Goal: Task Accomplishment & Management: Manage account settings

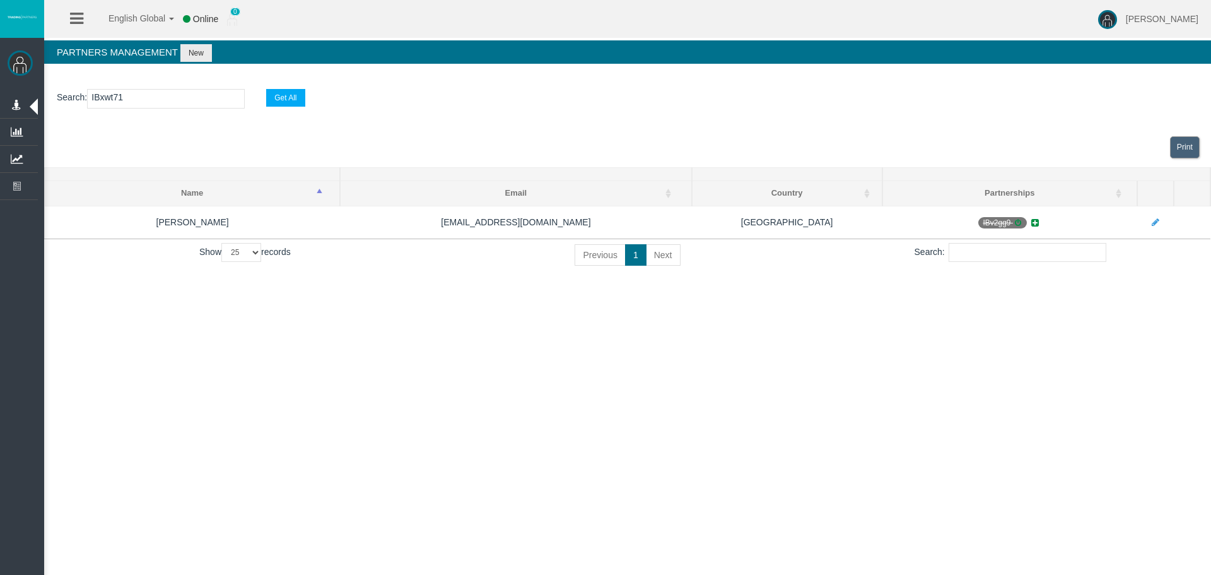
select select "25"
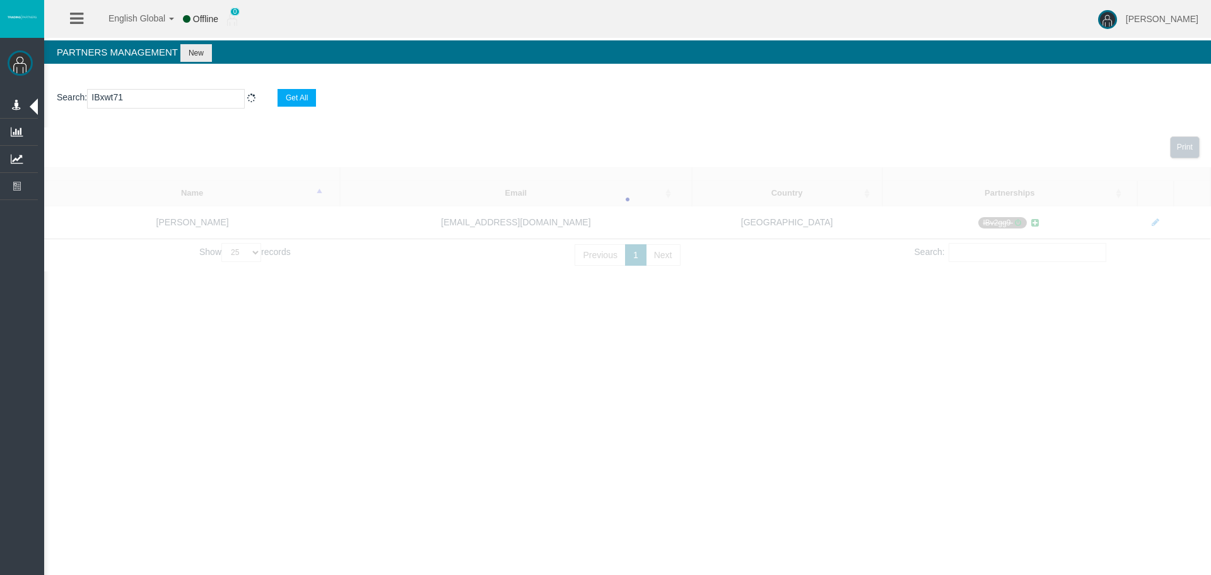
select select "25"
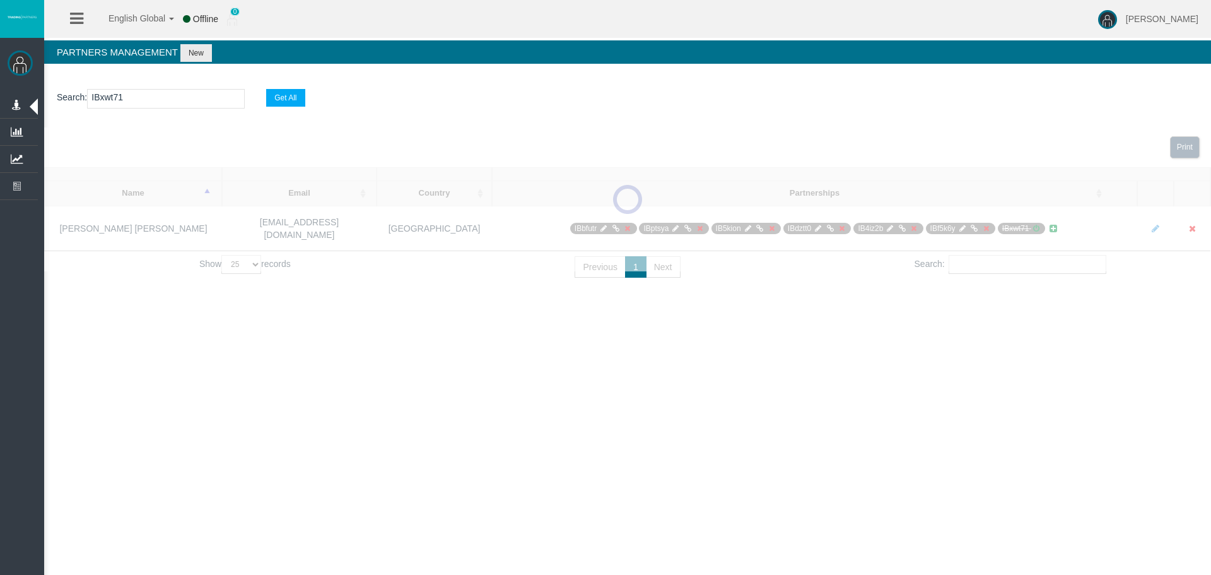
type input "IBxwt71"
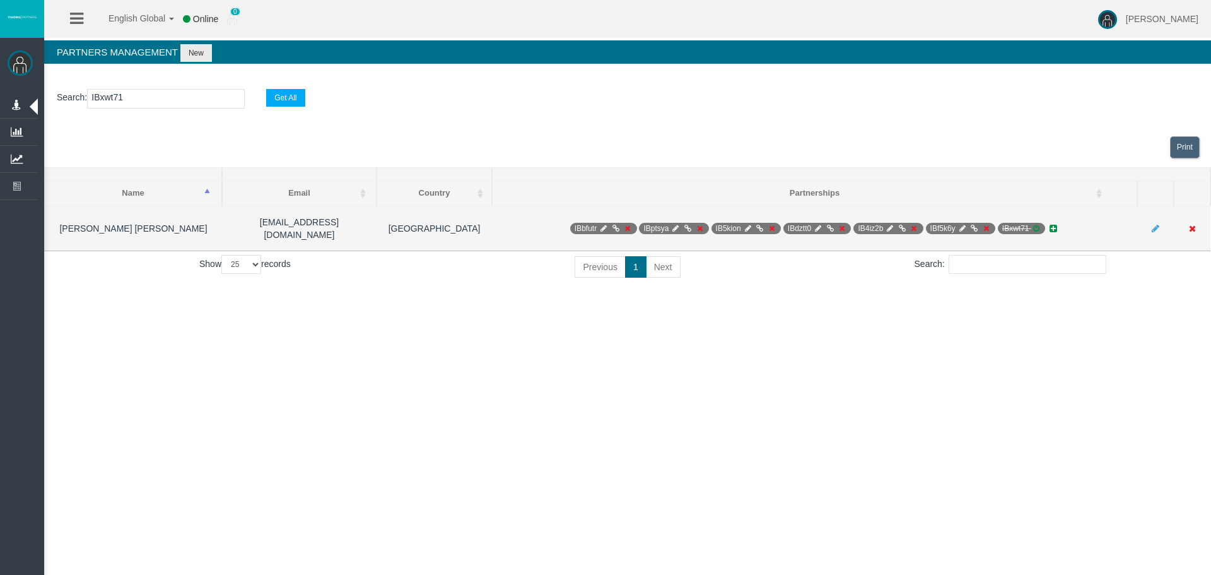
click at [1038, 226] on icon at bounding box center [1035, 229] width 9 height 8
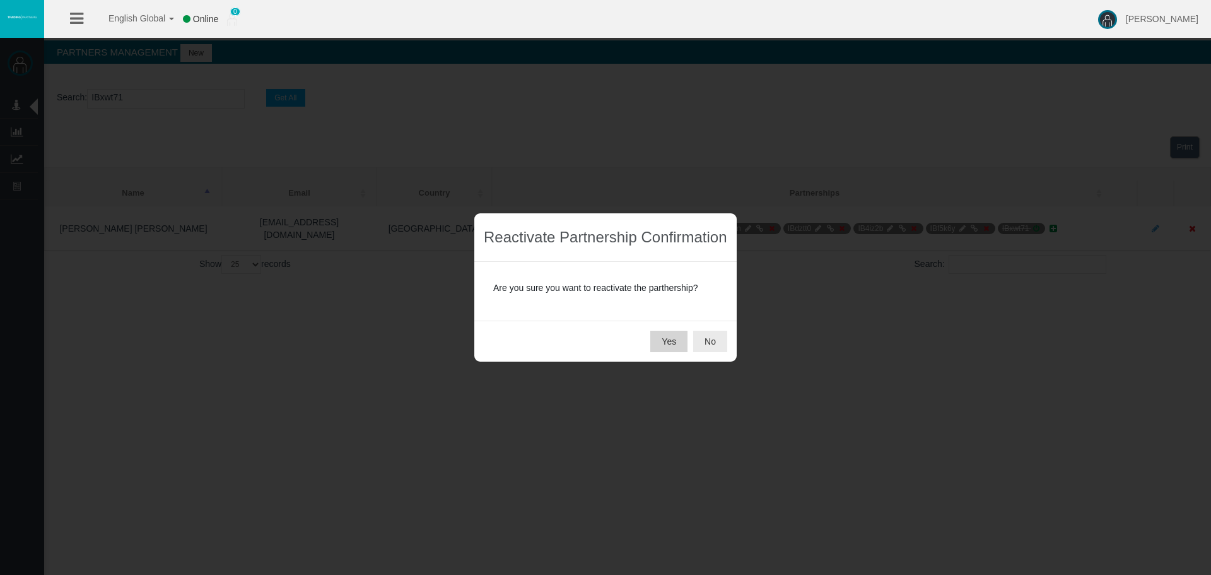
click at [671, 340] on button "Yes" at bounding box center [668, 340] width 37 height 21
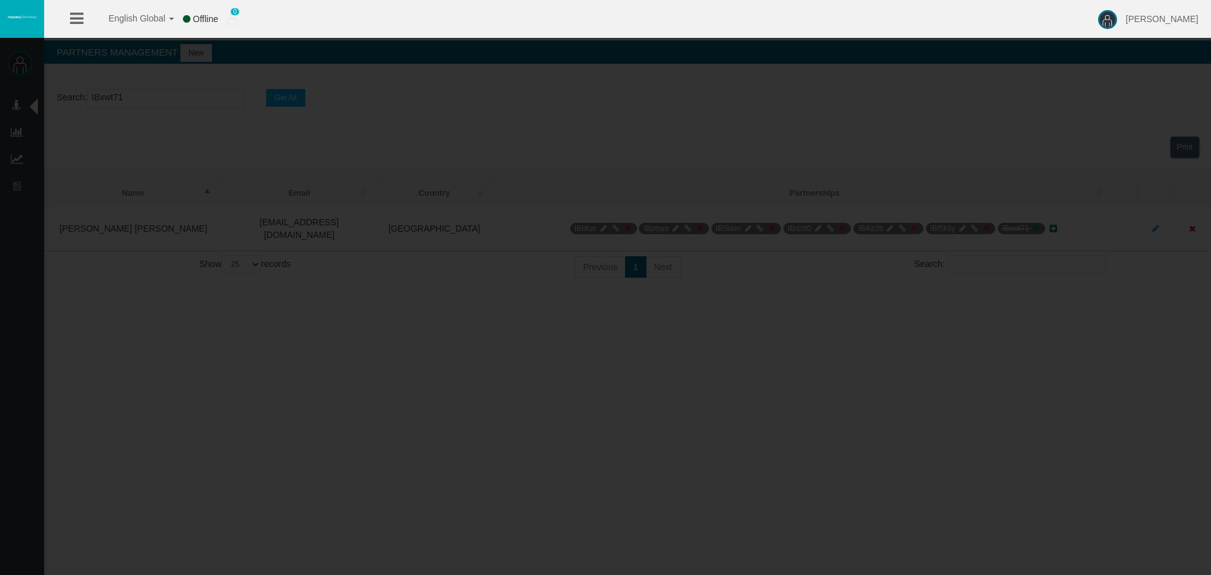
click at [937, 325] on div "English Global 简体中文 English Global 日本語 한국어 Offline 0 [PERSON_NAME] Help Log Out…" at bounding box center [605, 287] width 1211 height 575
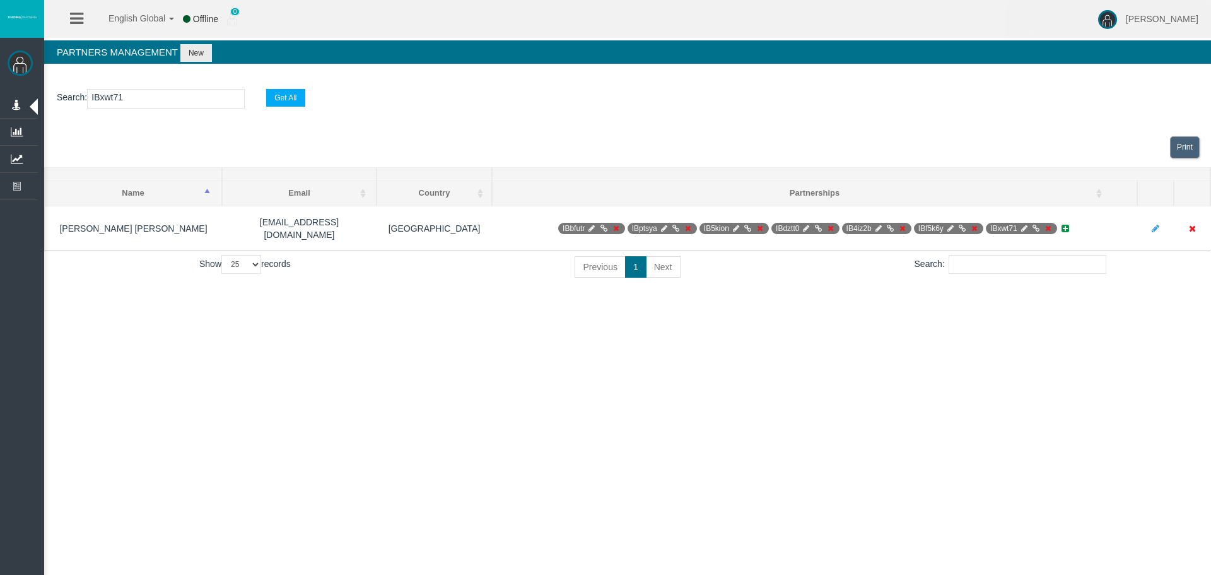
drag, startPoint x: 1067, startPoint y: 347, endPoint x: 1068, endPoint y: 325, distance: 22.1
click at [1068, 347] on div "English Global 简体中文 English Global 日本語 한국어 Offline 0 [PERSON_NAME] Help Log Out…" at bounding box center [605, 287] width 1211 height 575
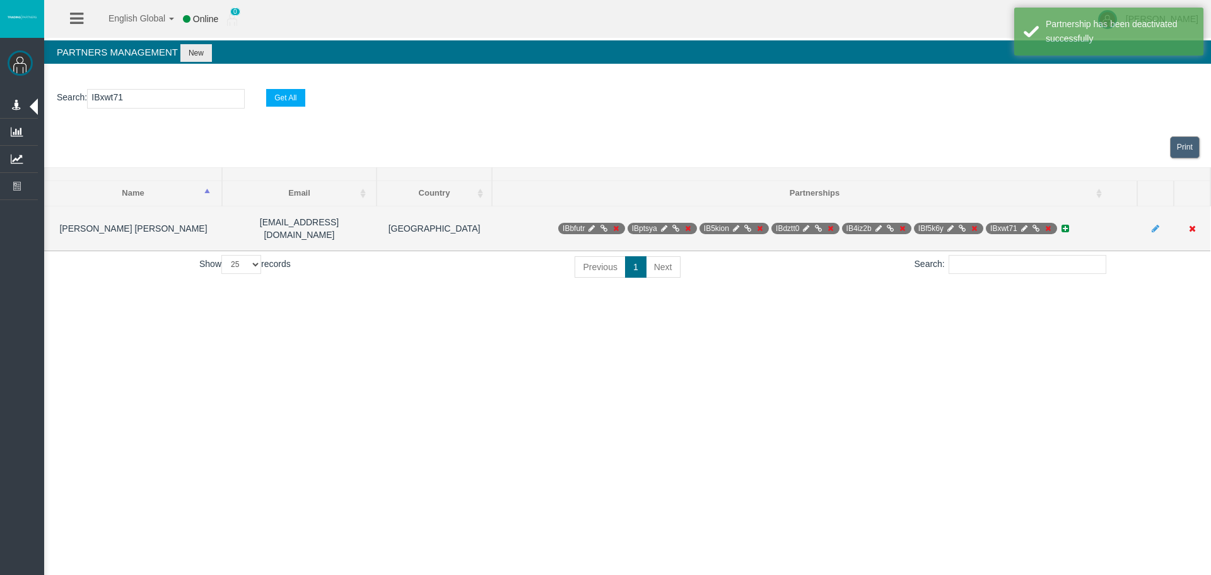
click at [1024, 225] on icon at bounding box center [1023, 229] width 9 height 8
select select "0"
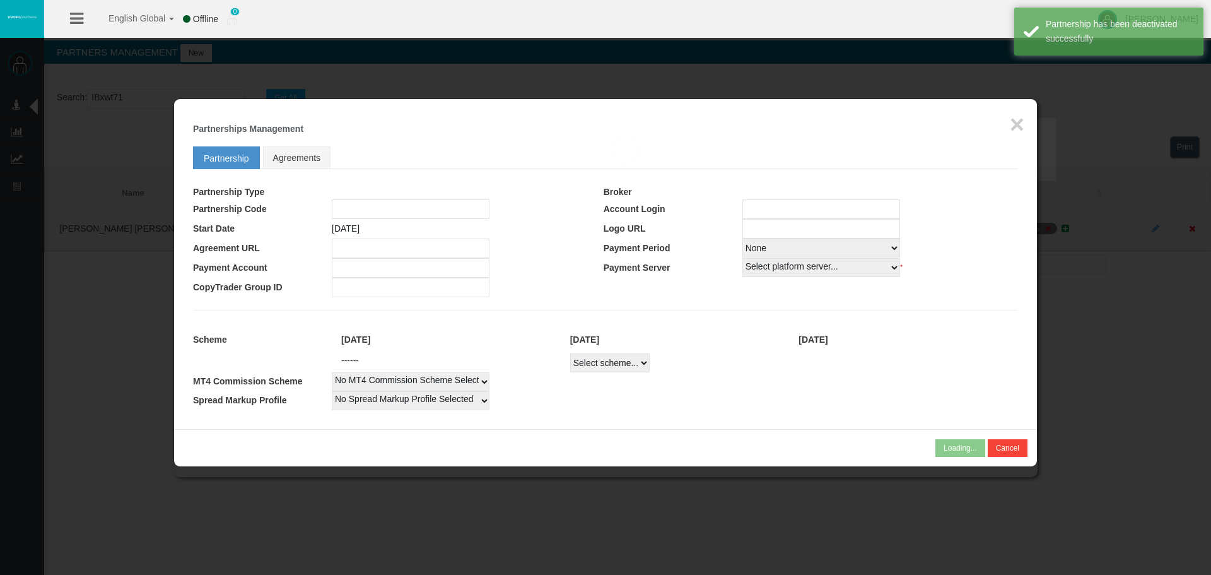
type input "IBxwt71"
type input "19268484"
select select "1"
type input "19268484"
select select "1"
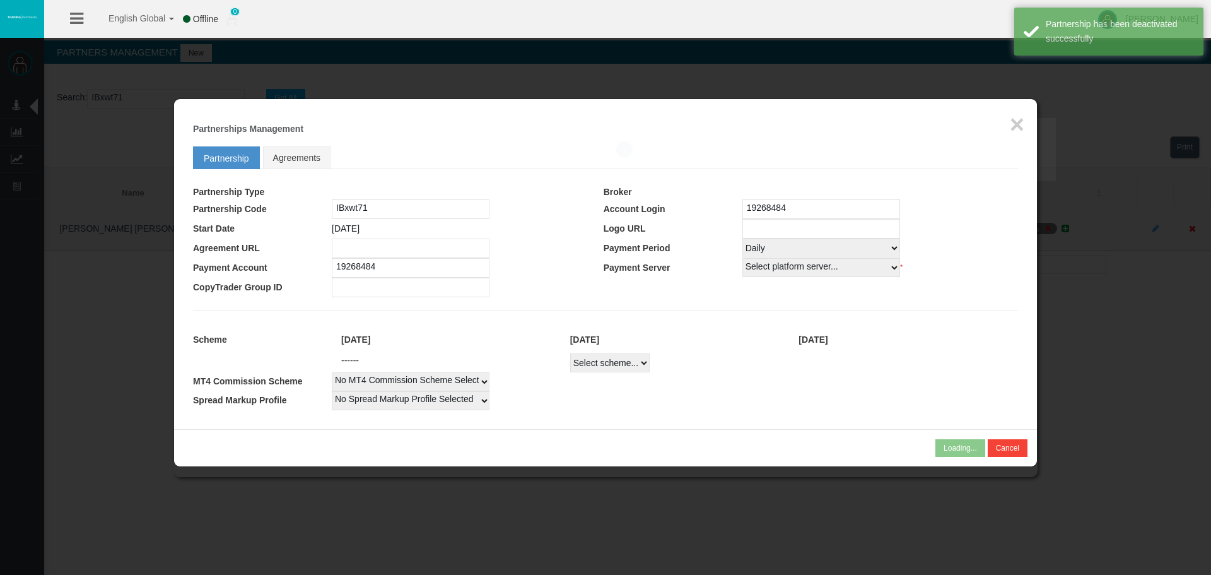
select select
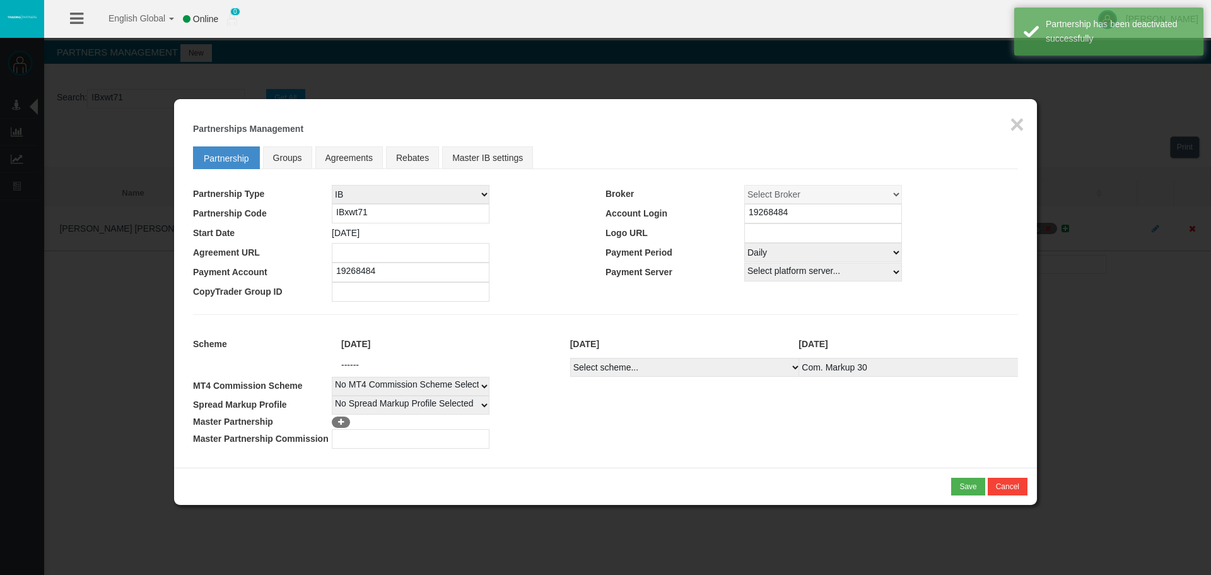
drag, startPoint x: 1019, startPoint y: 242, endPoint x: 995, endPoint y: 255, distance: 27.1
click at [1016, 242] on div "Loading... × Partnerships Management Partnership Groups Agreements Rebates Mast…" at bounding box center [605, 283] width 863 height 368
click at [987, 269] on td "Select platform server... MT4 Live1 CopyTrader Demo AmazingTick-Live01 AmazingT…" at bounding box center [881, 272] width 274 height 20
click at [1015, 126] on button "×" at bounding box center [1017, 124] width 15 height 25
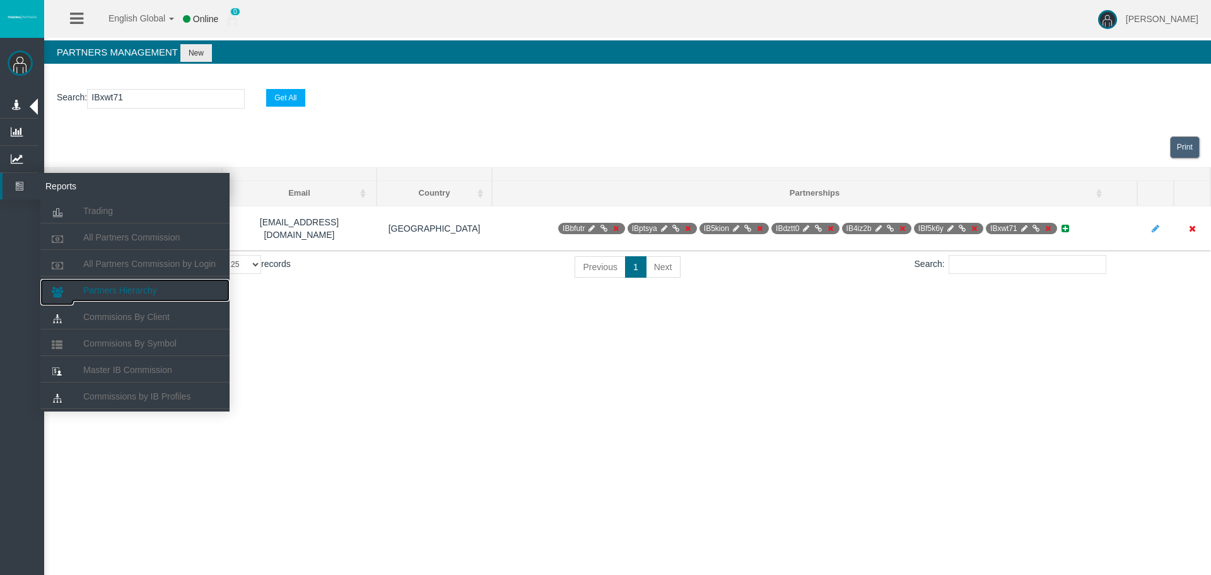
click at [115, 285] on span "Partners Hierarchy" at bounding box center [120, 290] width 74 height 10
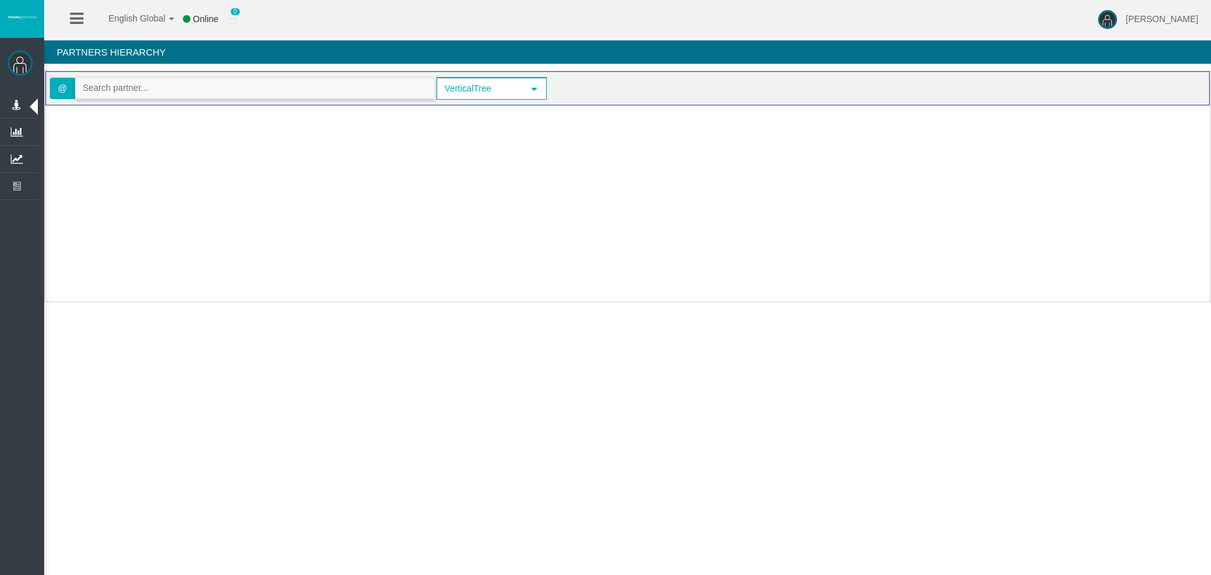
click at [165, 96] on input "text" at bounding box center [255, 88] width 359 height 20
paste input "IBxwt71"
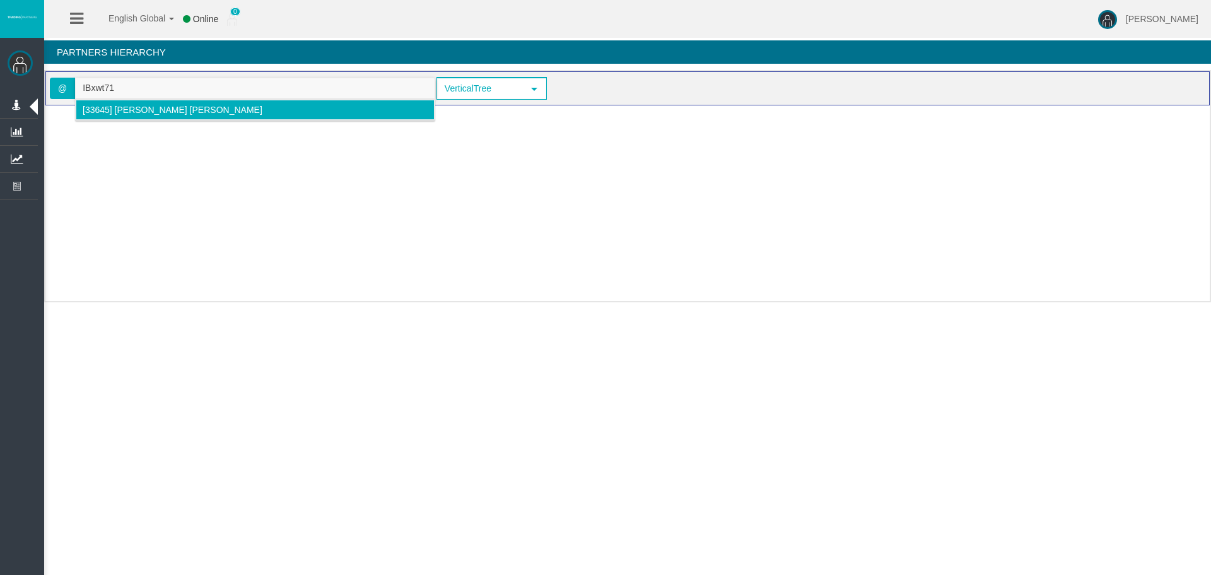
click at [156, 115] on li "[33645] [PERSON_NAME] [PERSON_NAME]" at bounding box center [255, 110] width 359 height 20
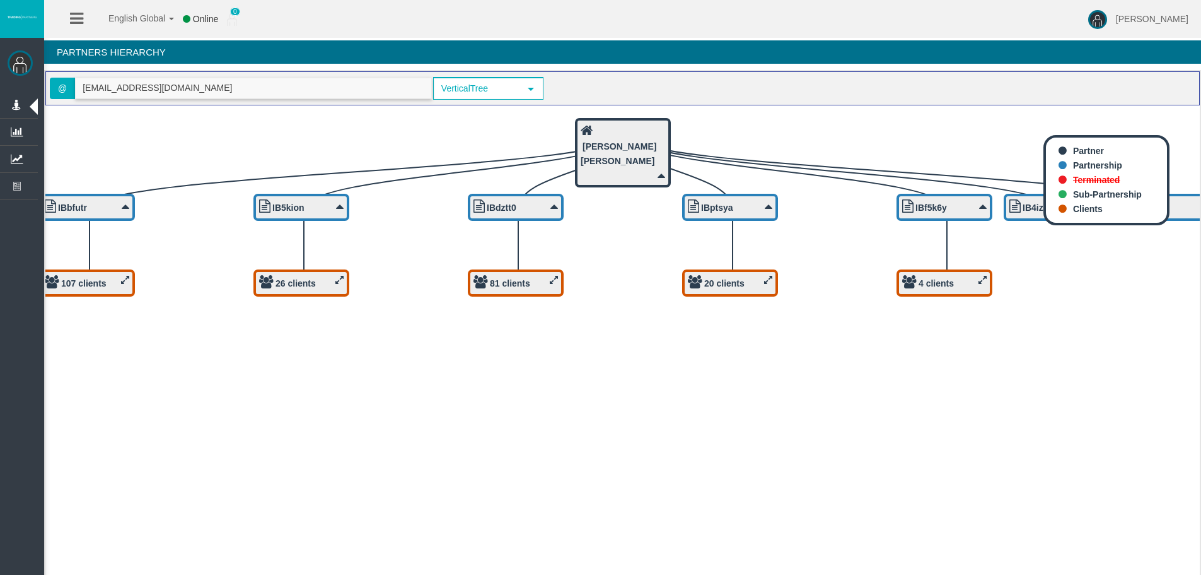
type input "[EMAIL_ADDRESS][DOMAIN_NAME]"
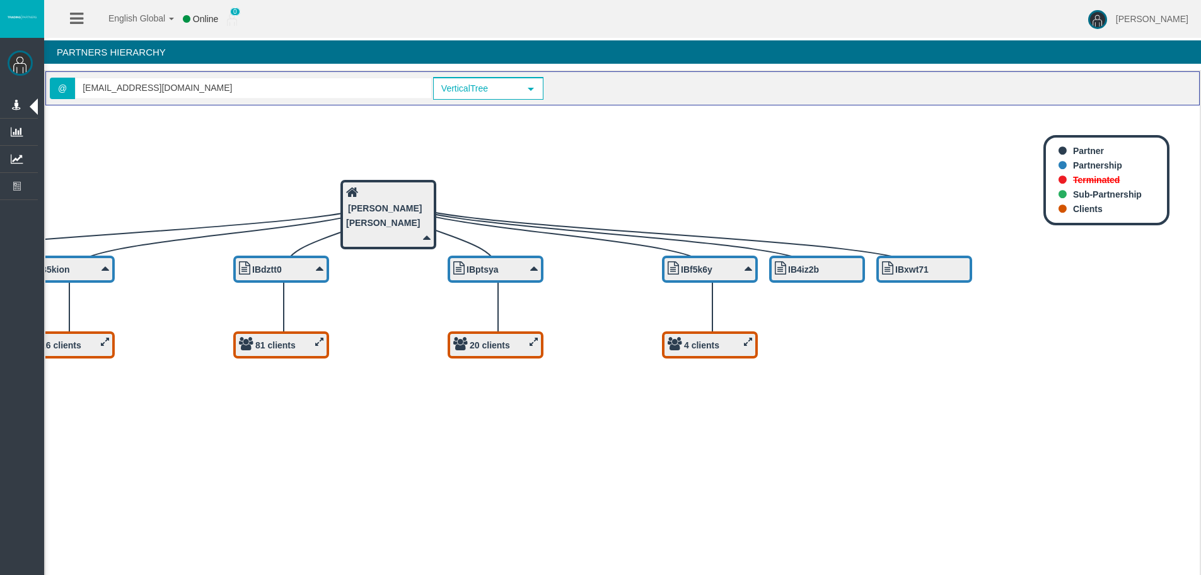
drag, startPoint x: 1069, startPoint y: 252, endPoint x: 692, endPoint y: 327, distance: 384.5
click at [698, 332] on icon "IBxwt71 IB4iz2b 4 clients IBf5k6y 20 clients IBptsya 81 clients IBdztt0 26 clie…" at bounding box center [622, 344] width 1155 height 479
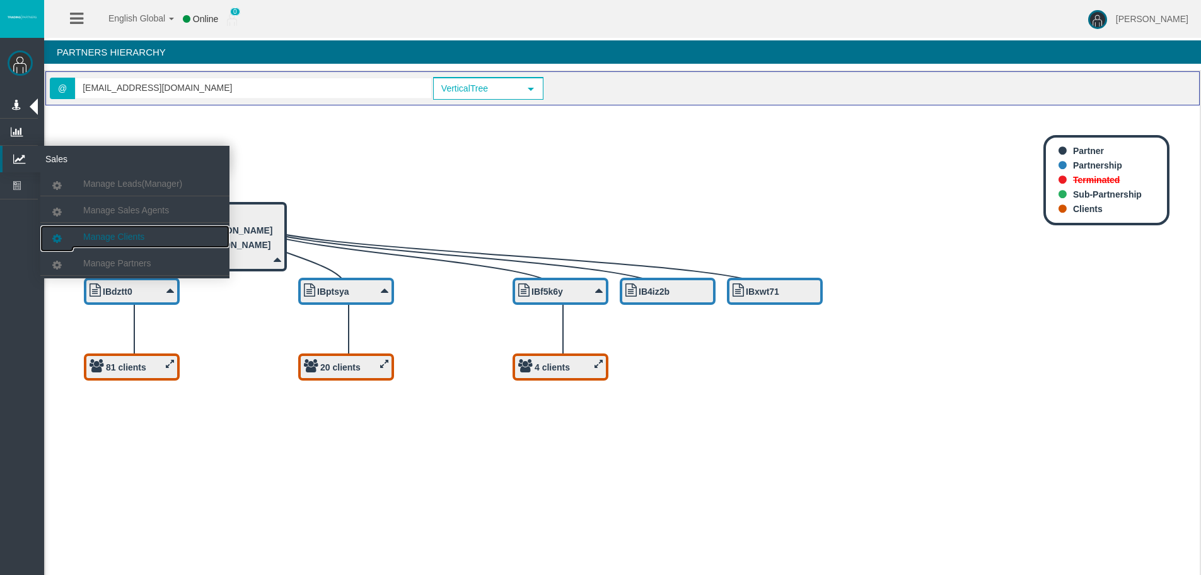
click at [159, 237] on link "Manage Clients" at bounding box center [134, 236] width 189 height 23
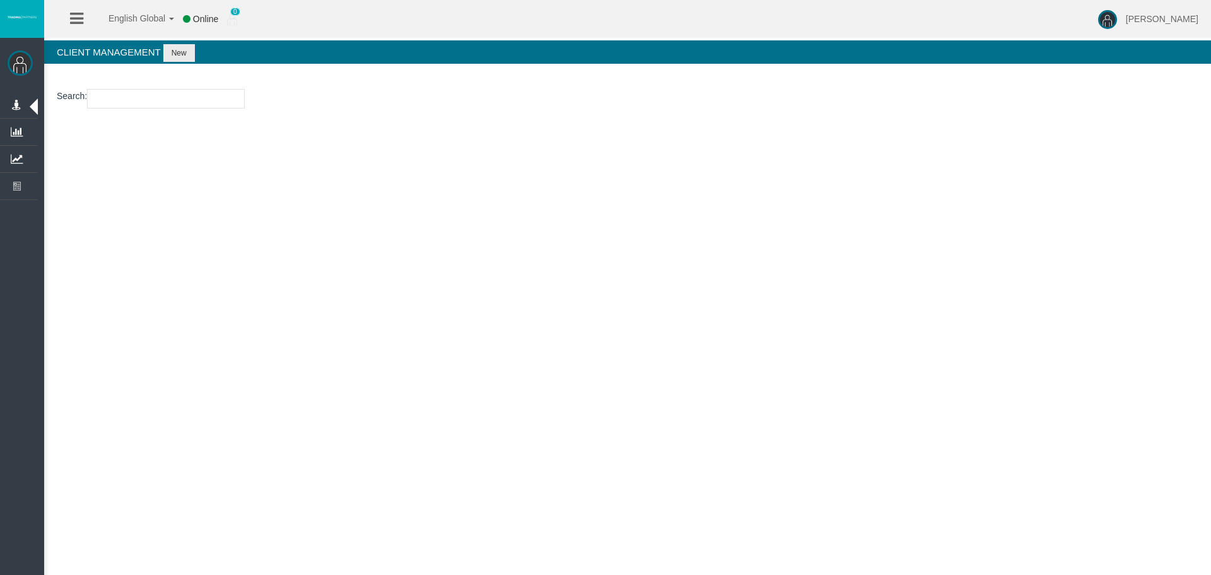
click at [176, 91] on input "number" at bounding box center [166, 99] width 158 height 20
paste input "26105467"
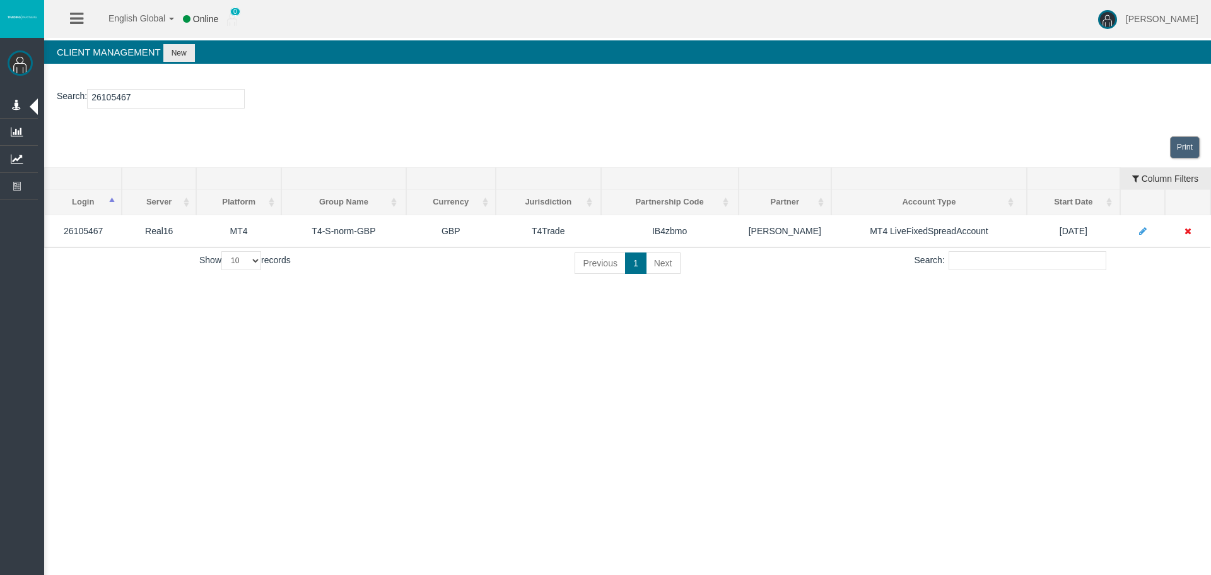
type input "26105467"
click at [1194, 260] on div "Search:" at bounding box center [1010, 260] width 383 height 19
click at [1053, 264] on input "Search:" at bounding box center [1028, 260] width 158 height 19
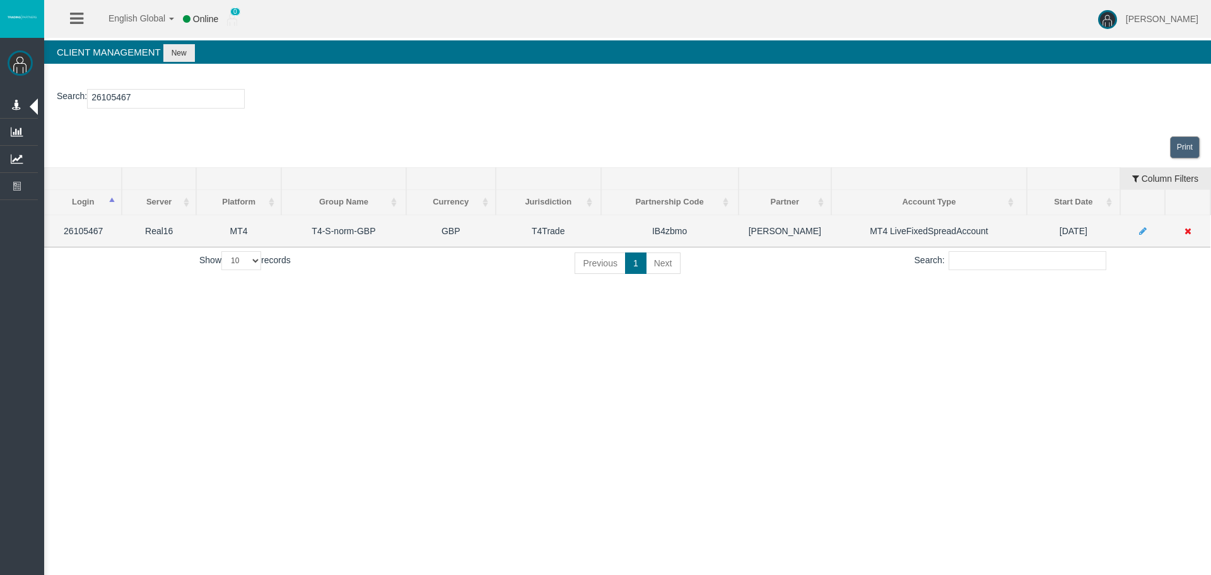
click at [1140, 229] on icon at bounding box center [1143, 230] width 8 height 9
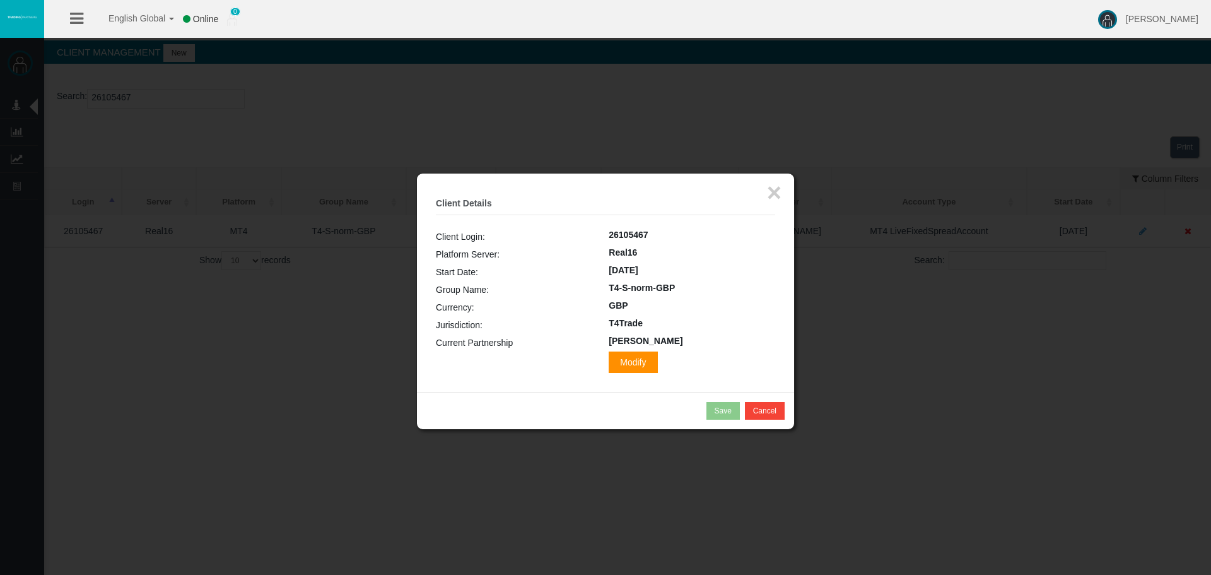
click at [647, 364] on span "Modify" at bounding box center [633, 361] width 49 height 21
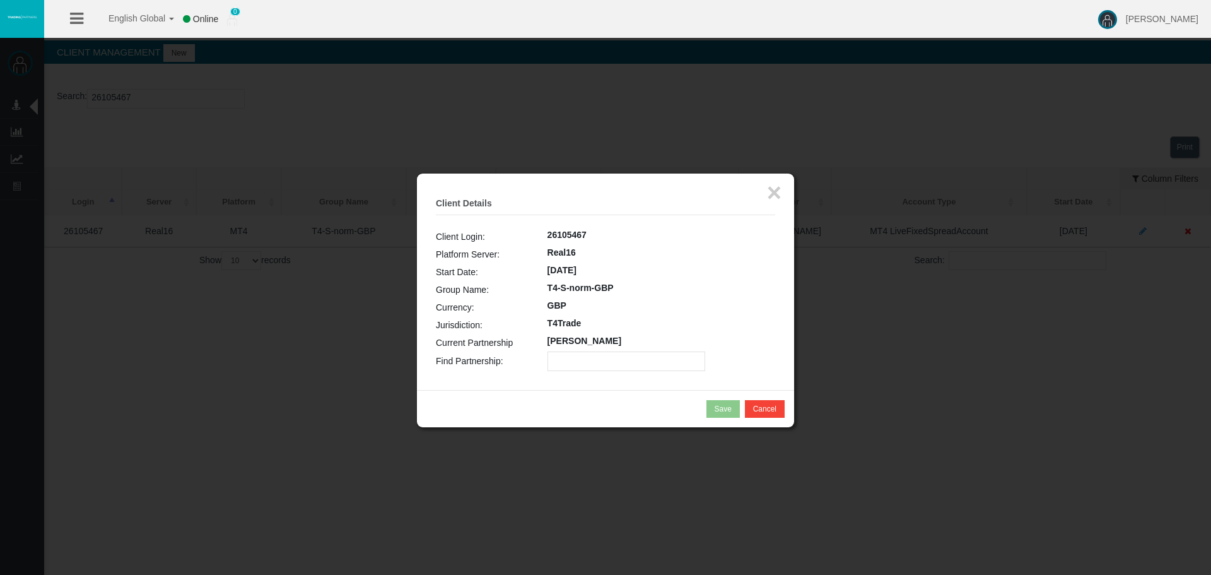
paste input "IB4zbmo"
click at [669, 354] on input "text" at bounding box center [626, 361] width 158 height 20
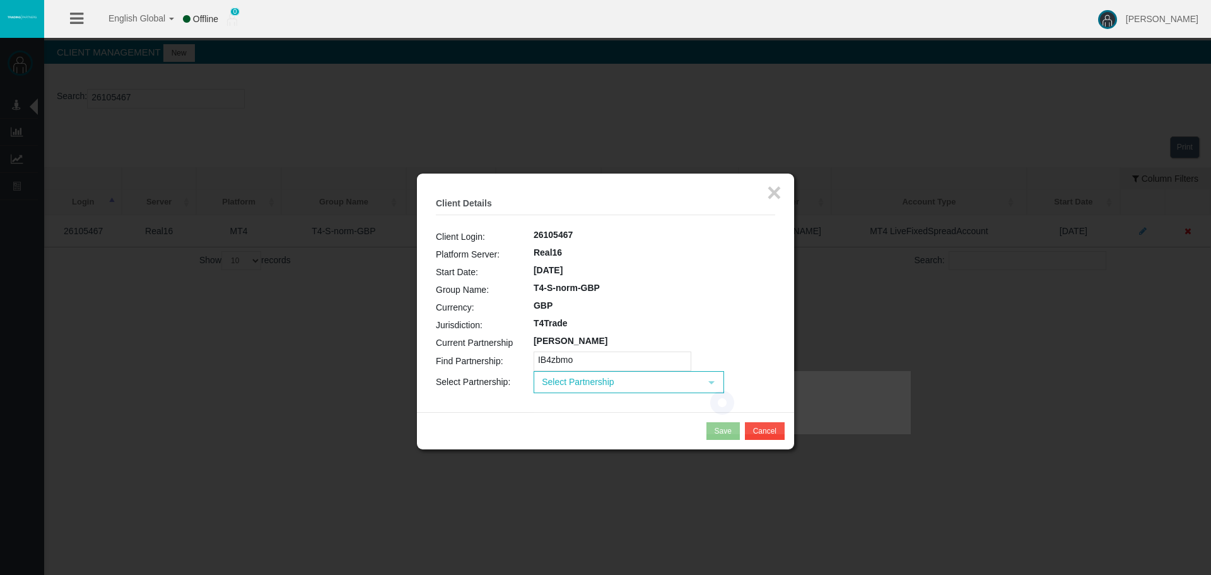
type input "IB4zbmo"
click at [648, 385] on span "Select Partnership" at bounding box center [617, 382] width 165 height 20
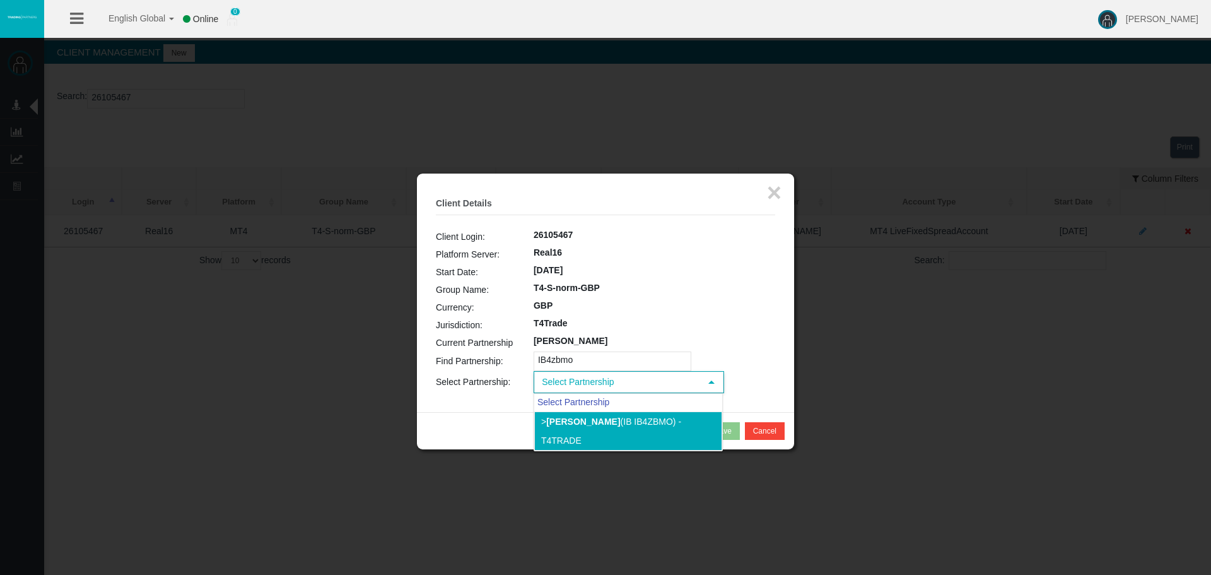
click at [639, 426] on li "> [PERSON_NAME] (IB IB4zbmo) - T4Trade" at bounding box center [628, 430] width 188 height 39
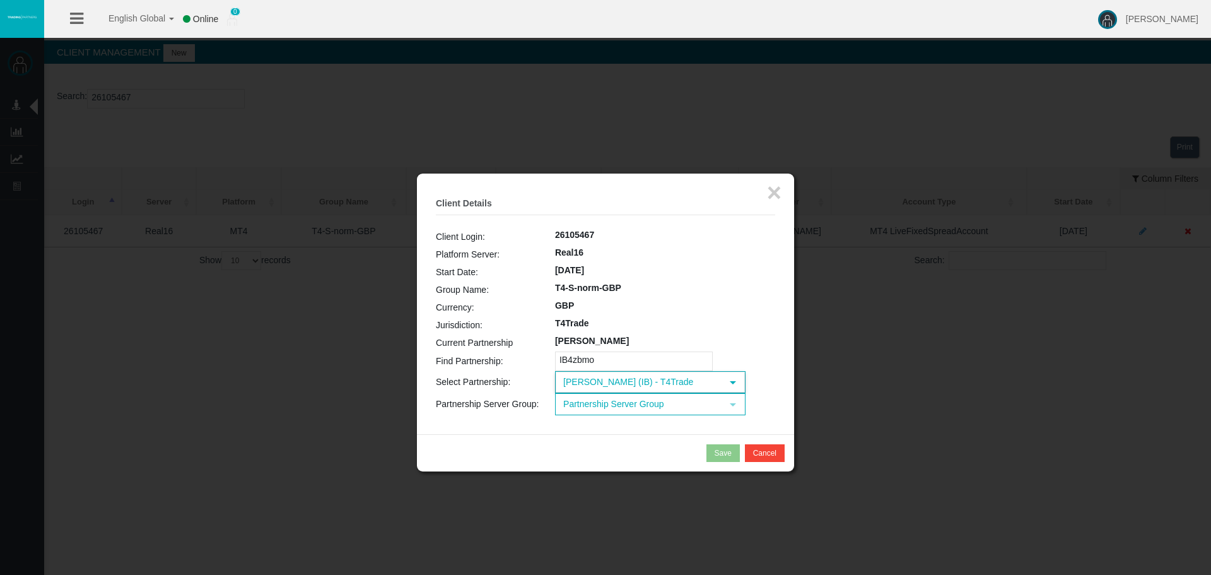
click at [674, 404] on span "Partnership Server Group" at bounding box center [638, 404] width 165 height 20
click at [668, 438] on li "T4-S-norm-GBP" at bounding box center [650, 443] width 188 height 20
click at [728, 457] on div "Save" at bounding box center [723, 452] width 17 height 11
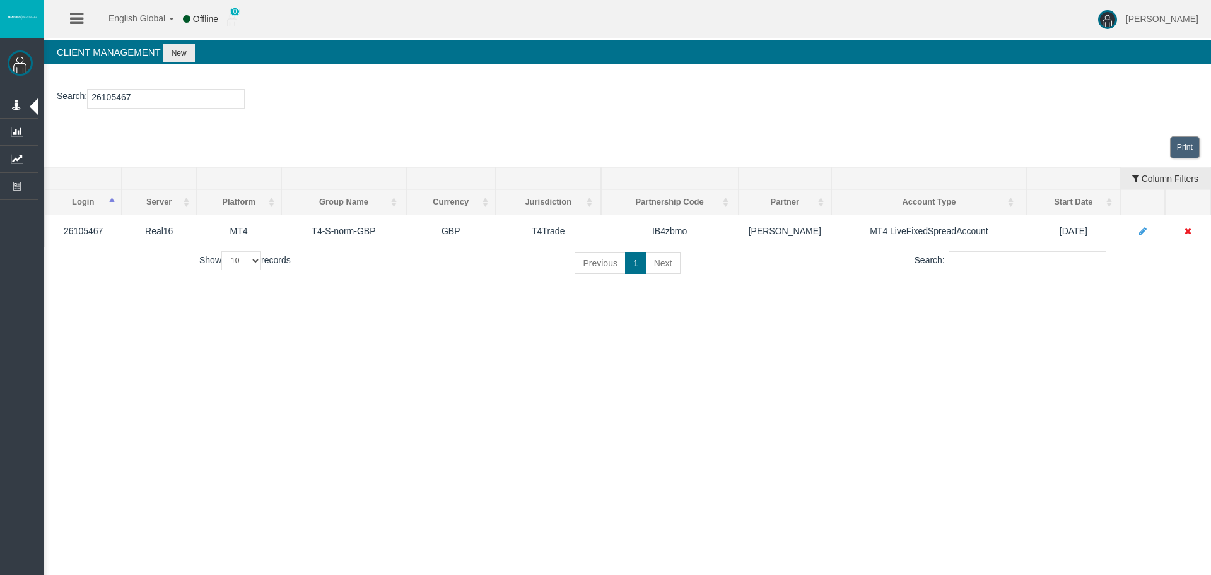
click at [665, 378] on div "English Global 简体中文 English Global 日本語 한국어 Offline 0 [PERSON_NAME] Help Log Out…" at bounding box center [605, 287] width 1211 height 575
click at [761, 388] on div "English Global 简体中文 English Global 日本語 한국어 Offline 0 [PERSON_NAME] Help Log Out…" at bounding box center [605, 287] width 1211 height 575
click at [370, 327] on div "English Global 简体中文 English Global 日本語 한국어 Offline 0 [PERSON_NAME] Help Log Out…" at bounding box center [605, 287] width 1211 height 575
click at [618, 317] on div "English Global 简体中文 English Global 日本語 한국어 Offline 0 [PERSON_NAME] Help Log Out…" at bounding box center [605, 287] width 1211 height 575
click at [728, 317] on div "English Global 简体中文 English Global 日本語 한국어 Offline 0 [PERSON_NAME] Help Log Out…" at bounding box center [605, 287] width 1211 height 575
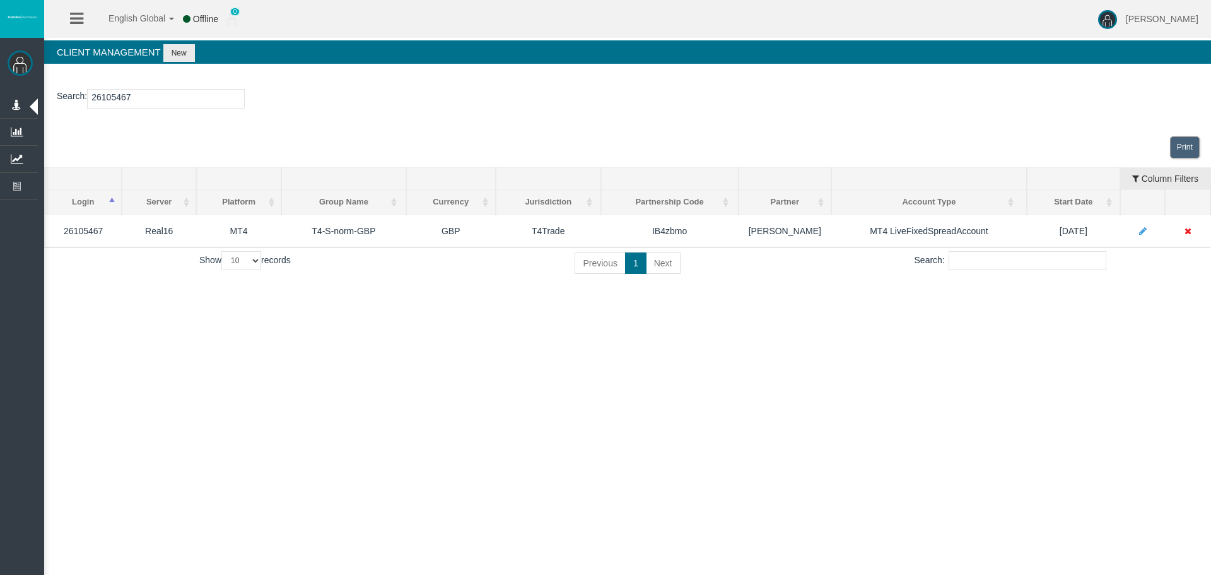
click at [782, 331] on div "English Global 简体中文 English Global 日本語 한국어 Offline 0 [PERSON_NAME] Help Log Out…" at bounding box center [605, 287] width 1211 height 575
click at [172, 105] on input "26105467" at bounding box center [166, 99] width 158 height 20
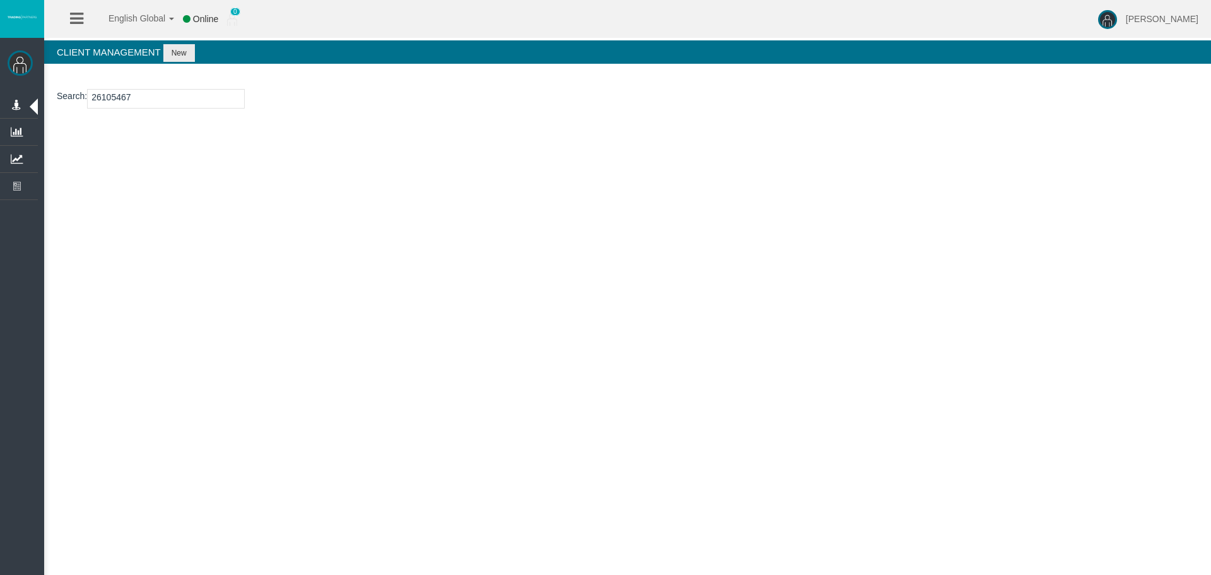
click at [110, 98] on input "26105467" at bounding box center [166, 99] width 158 height 20
type input "26105467"
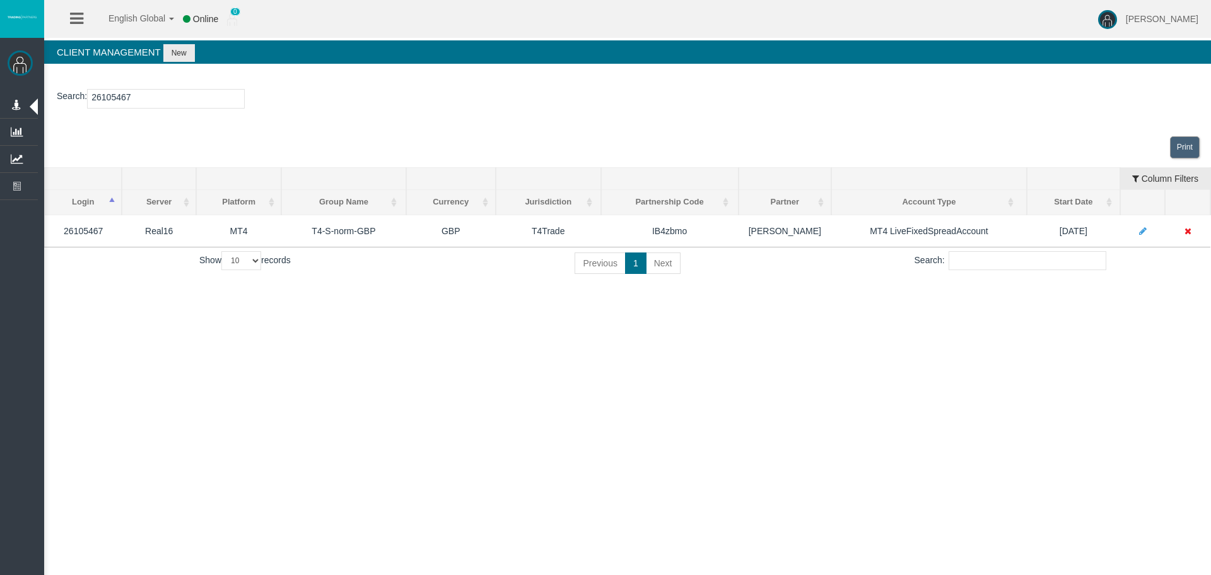
click at [156, 102] on input "26105467" at bounding box center [166, 99] width 158 height 20
click at [489, 366] on div "English Global 简体中文 English Global 日本語 한국어 Online 0 [PERSON_NAME] Help Log Out …" at bounding box center [605, 287] width 1211 height 575
click at [643, 365] on div "English Global 简体中文 English Global 日本語 한국어 Online 0 [PERSON_NAME] Help Log Out …" at bounding box center [605, 287] width 1211 height 575
